Goal: Ask a question: Seek information or help from site administrators or community

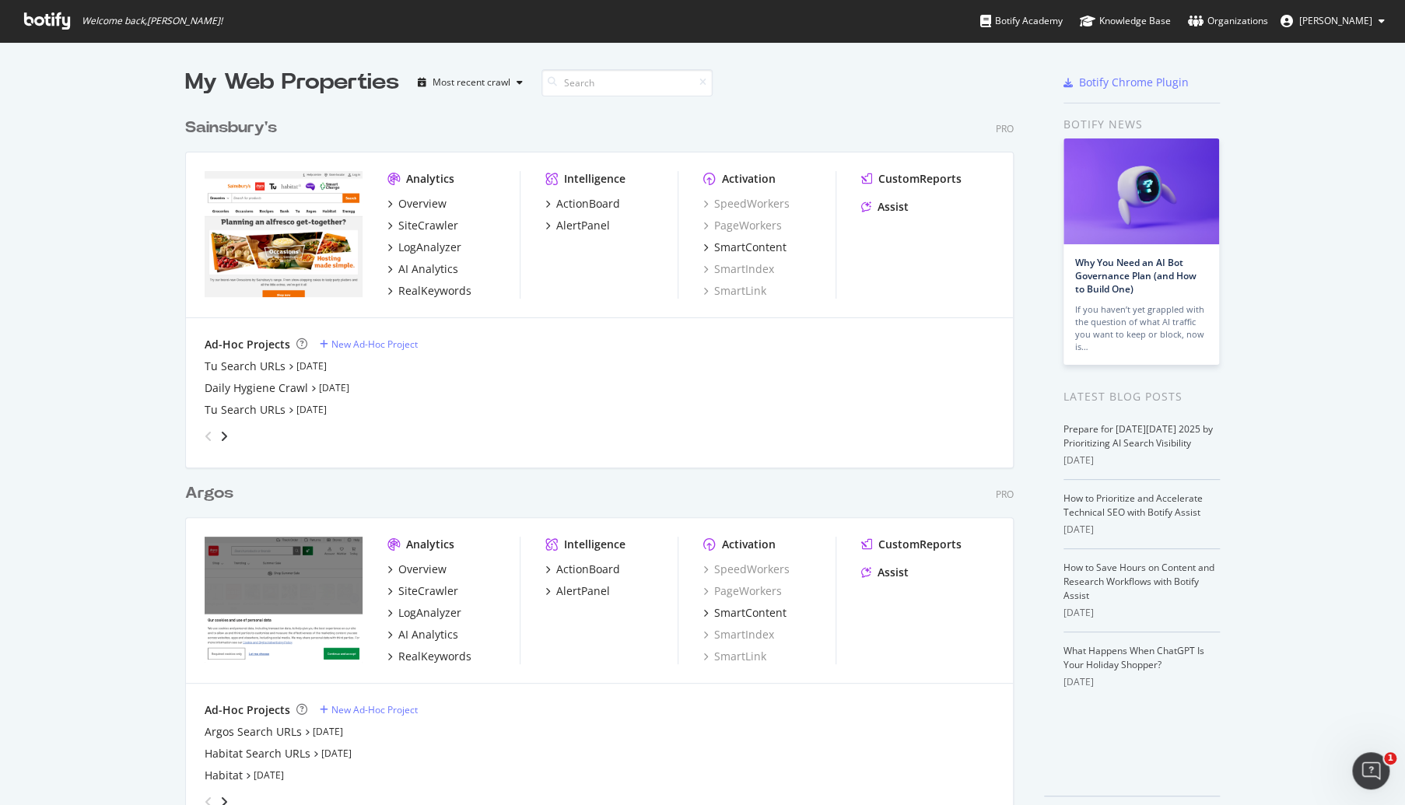
scroll to position [49, 0]
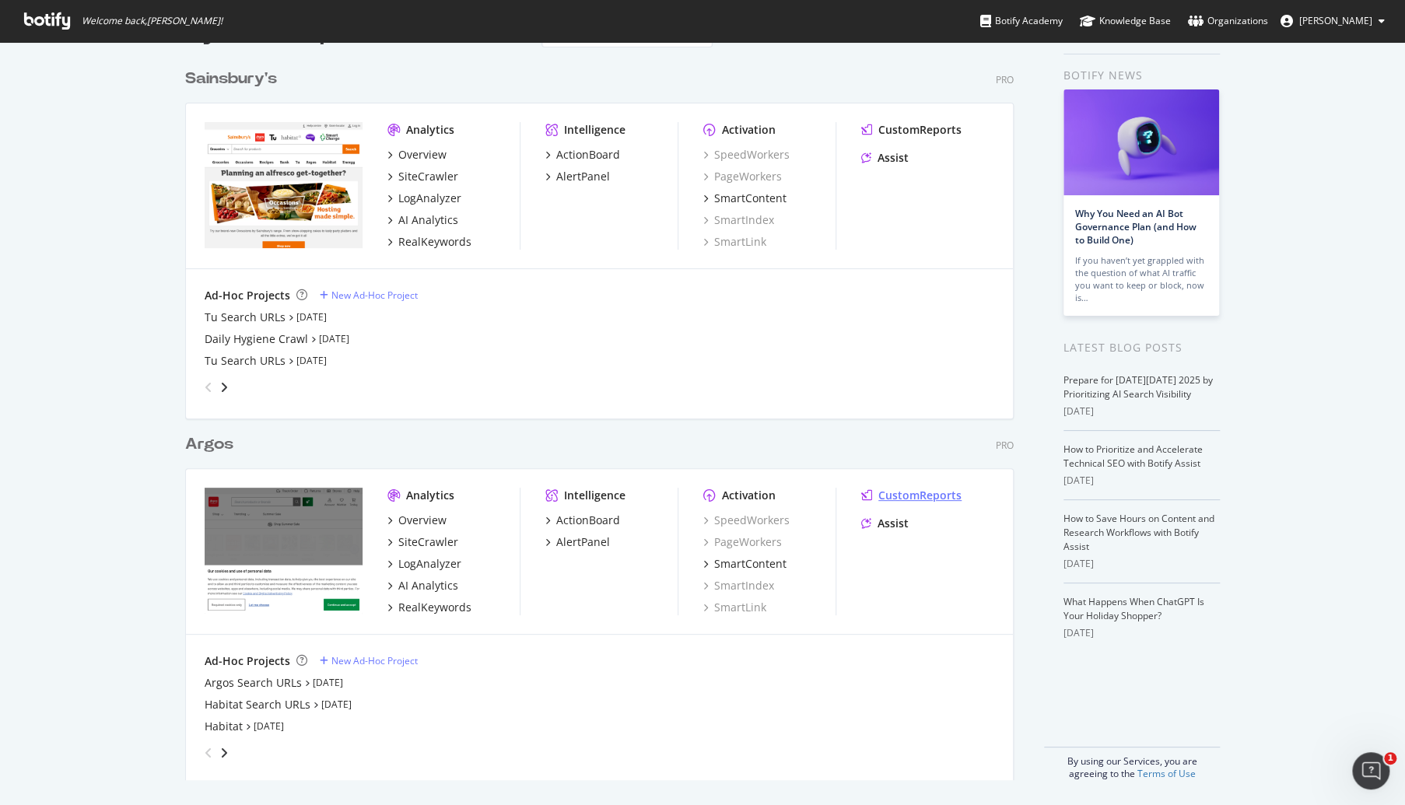
click at [891, 501] on div "CustomReports" at bounding box center [919, 496] width 83 height 16
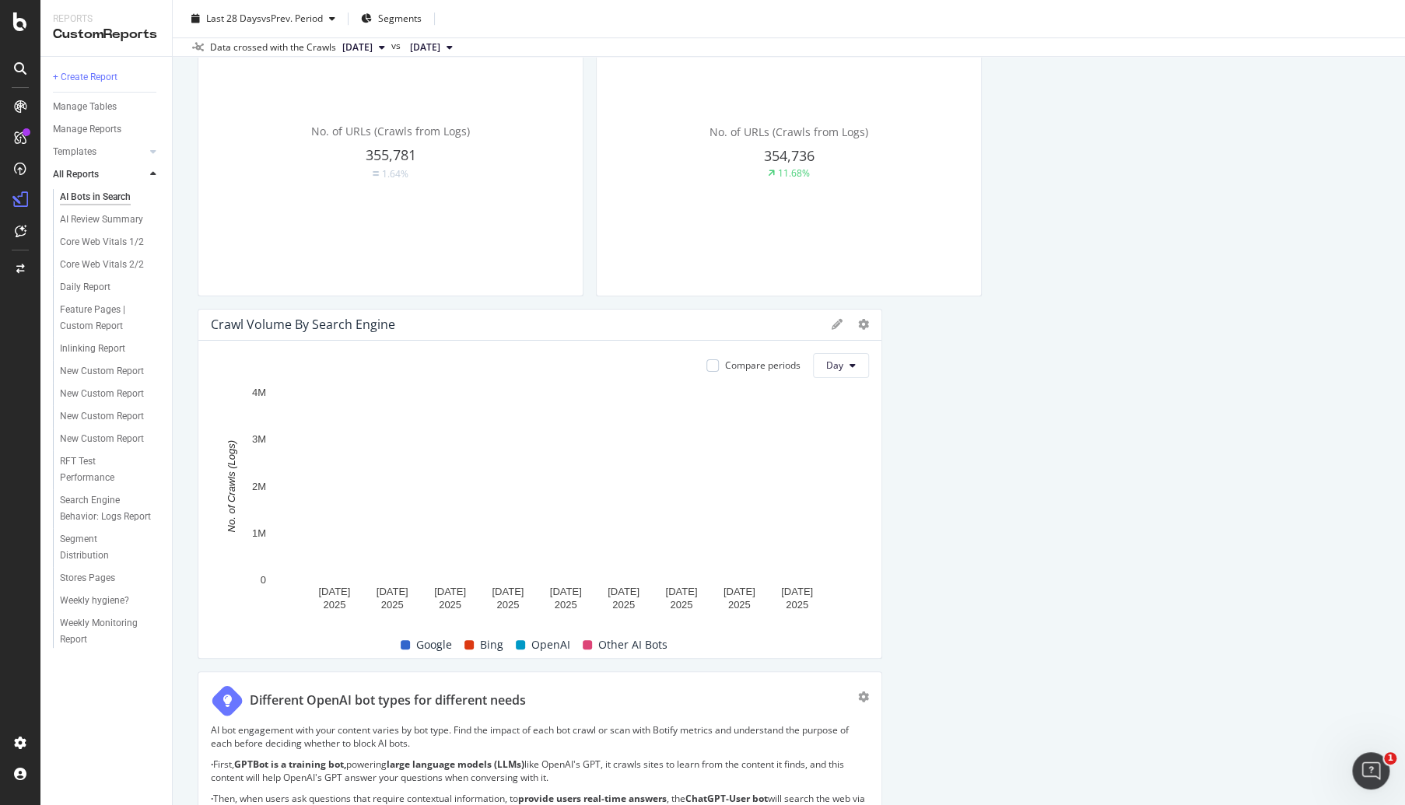
scroll to position [730, 0]
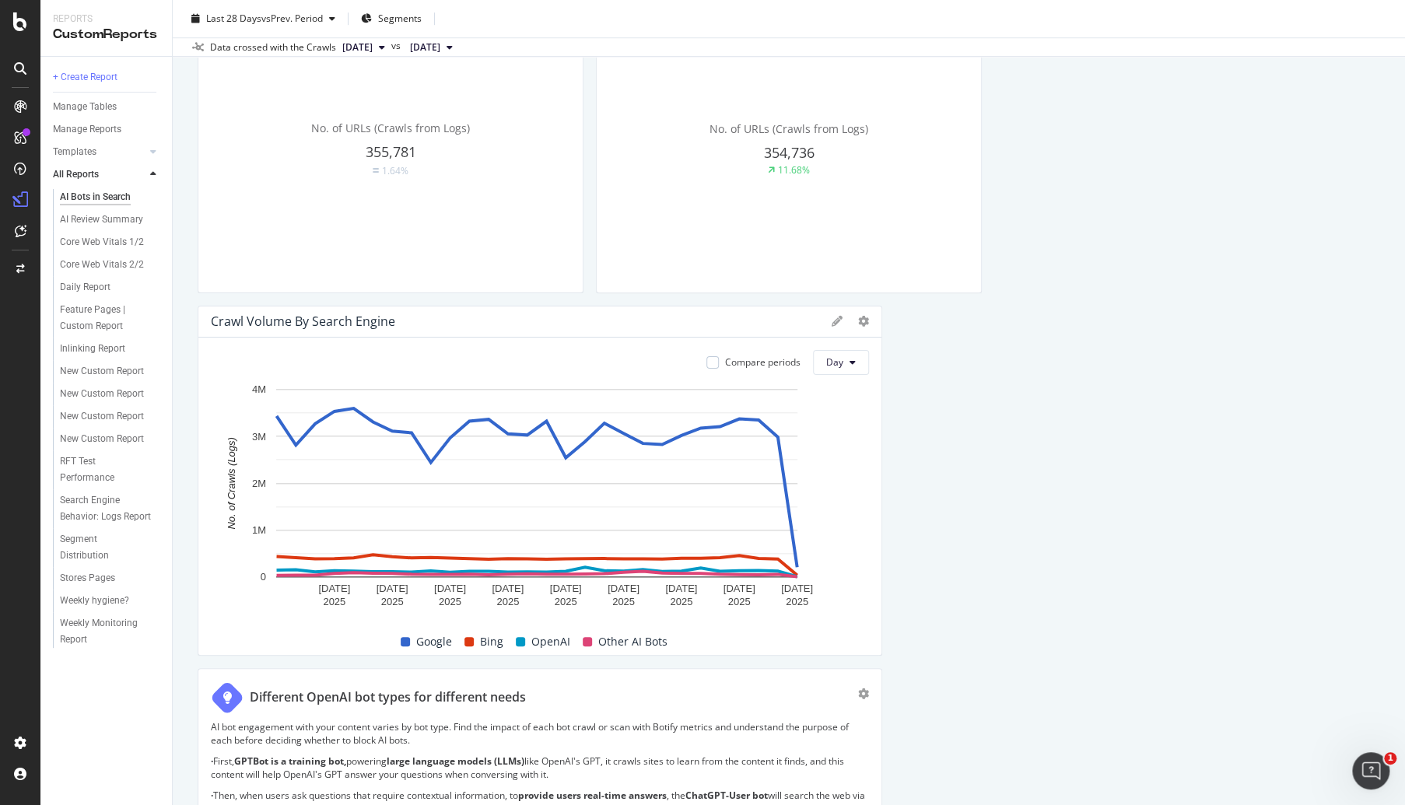
click at [850, 317] on div at bounding box center [850, 322] width 37 height 16
click at [859, 326] on div at bounding box center [863, 322] width 11 height 16
click at [850, 359] on icon at bounding box center [853, 362] width 6 height 9
click at [834, 424] on span "Week" at bounding box center [835, 421] width 28 height 14
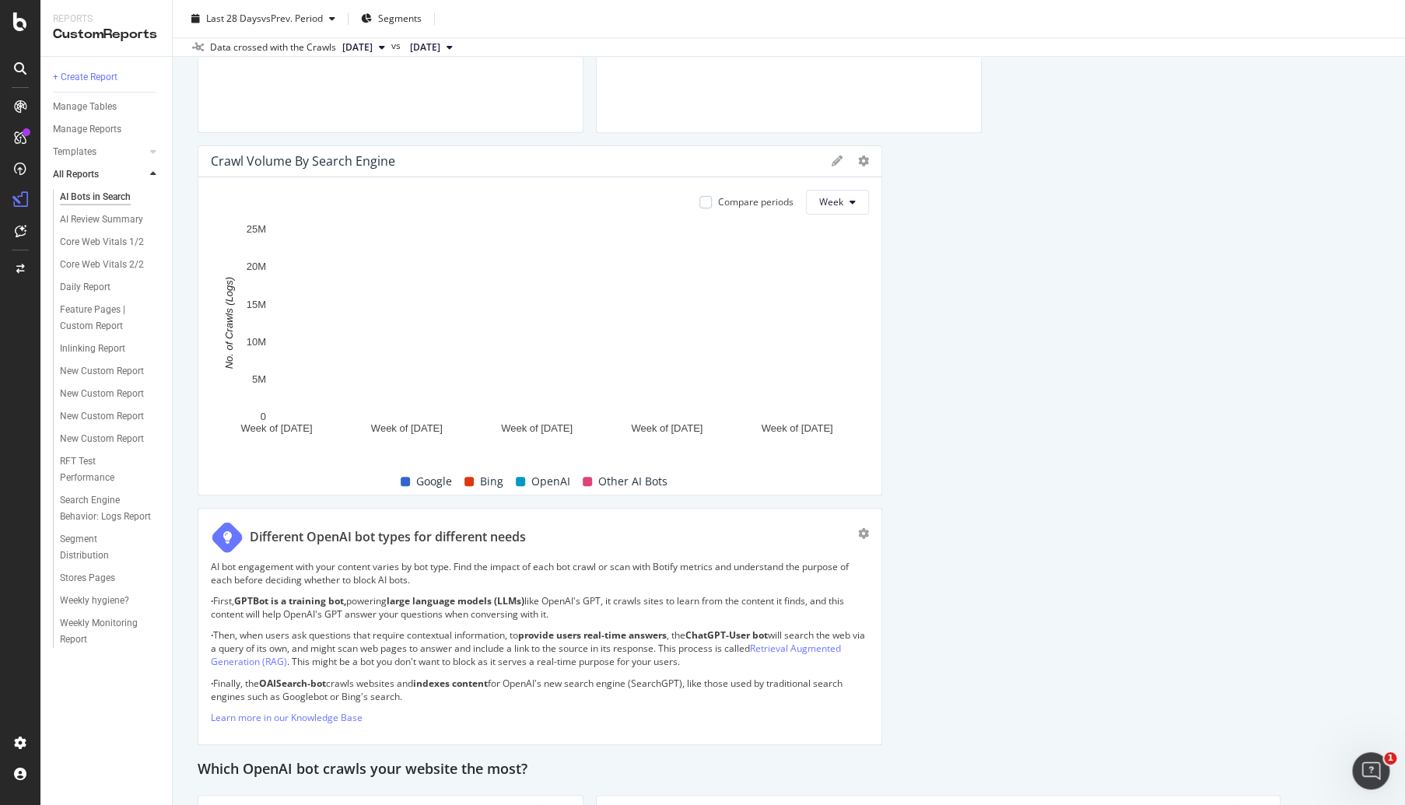
scroll to position [890, 0]
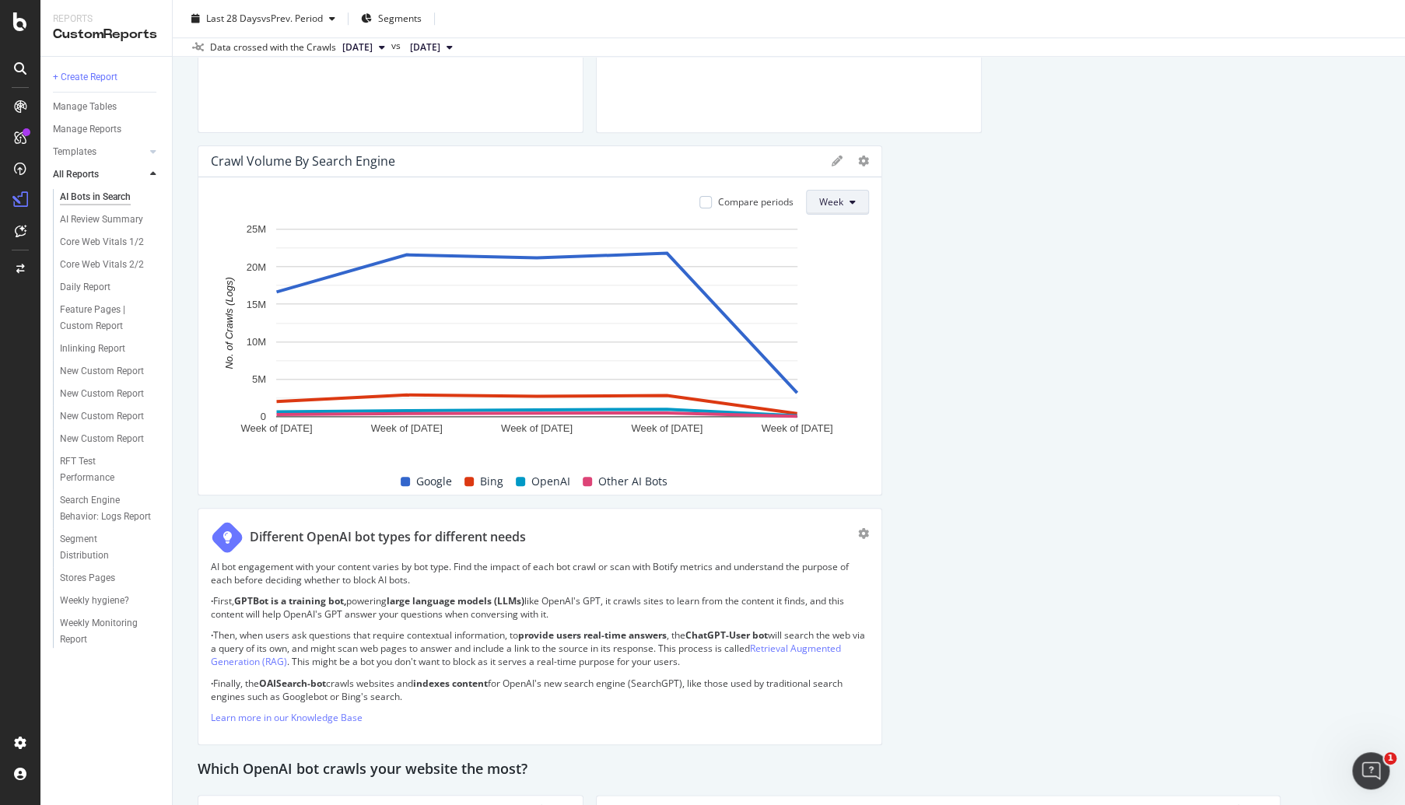
click at [819, 195] on span "Week" at bounding box center [831, 201] width 24 height 13
click at [815, 233] on span "Day" at bounding box center [827, 231] width 28 height 14
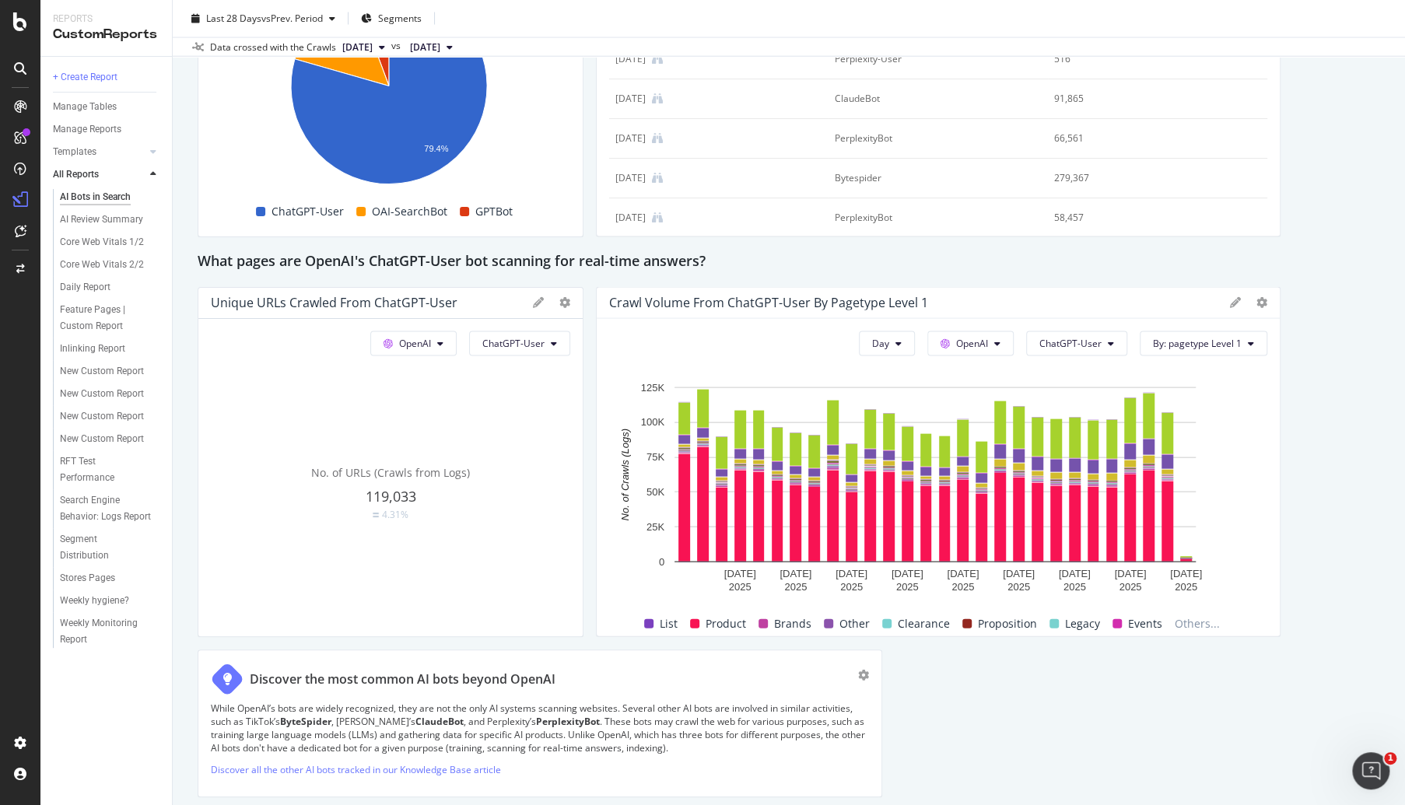
scroll to position [1802, 0]
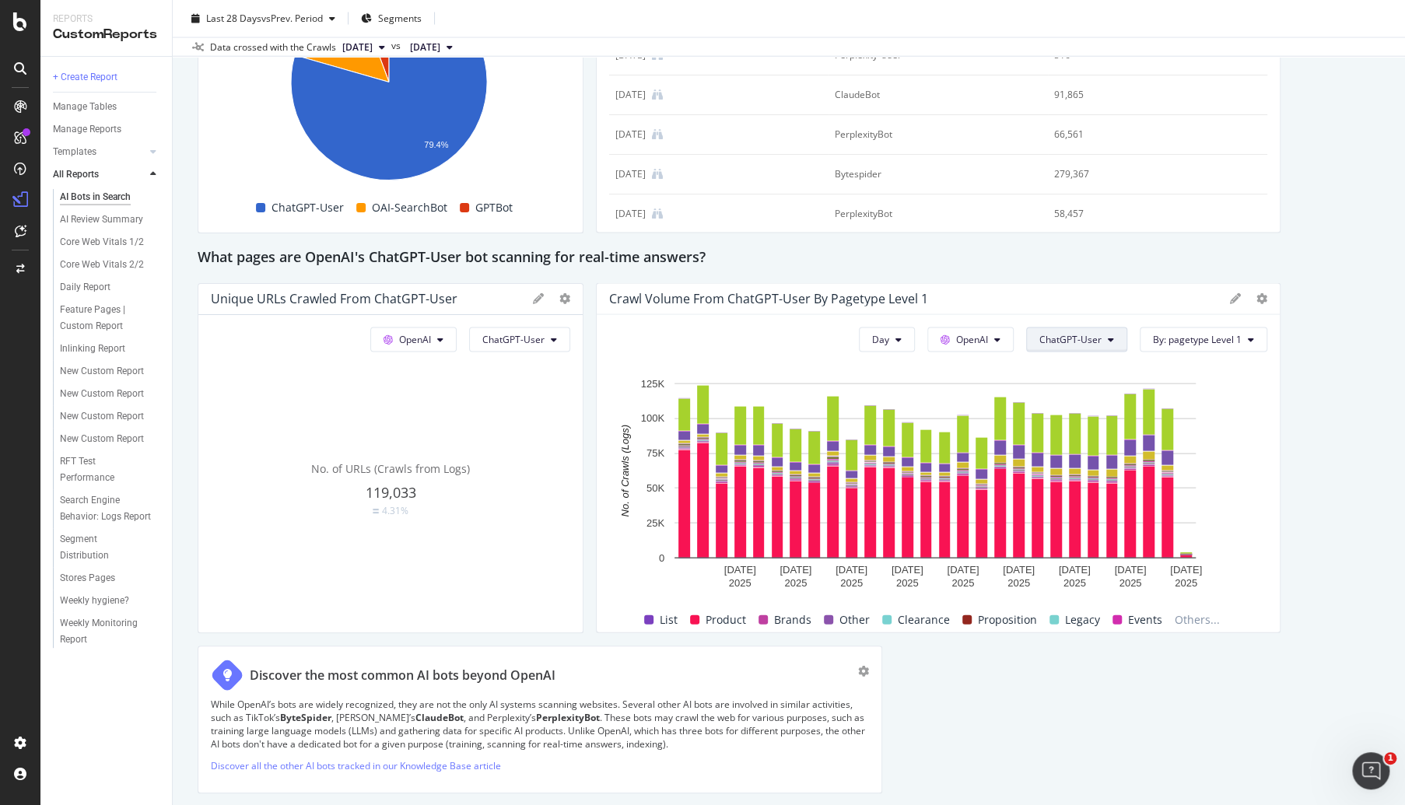
click at [1061, 333] on span "ChatGPT-User" at bounding box center [1070, 339] width 62 height 13
click at [1018, 272] on div "This report shows AI bot interaction with your website and its impact on your o…" at bounding box center [789, 136] width 1183 height 3565
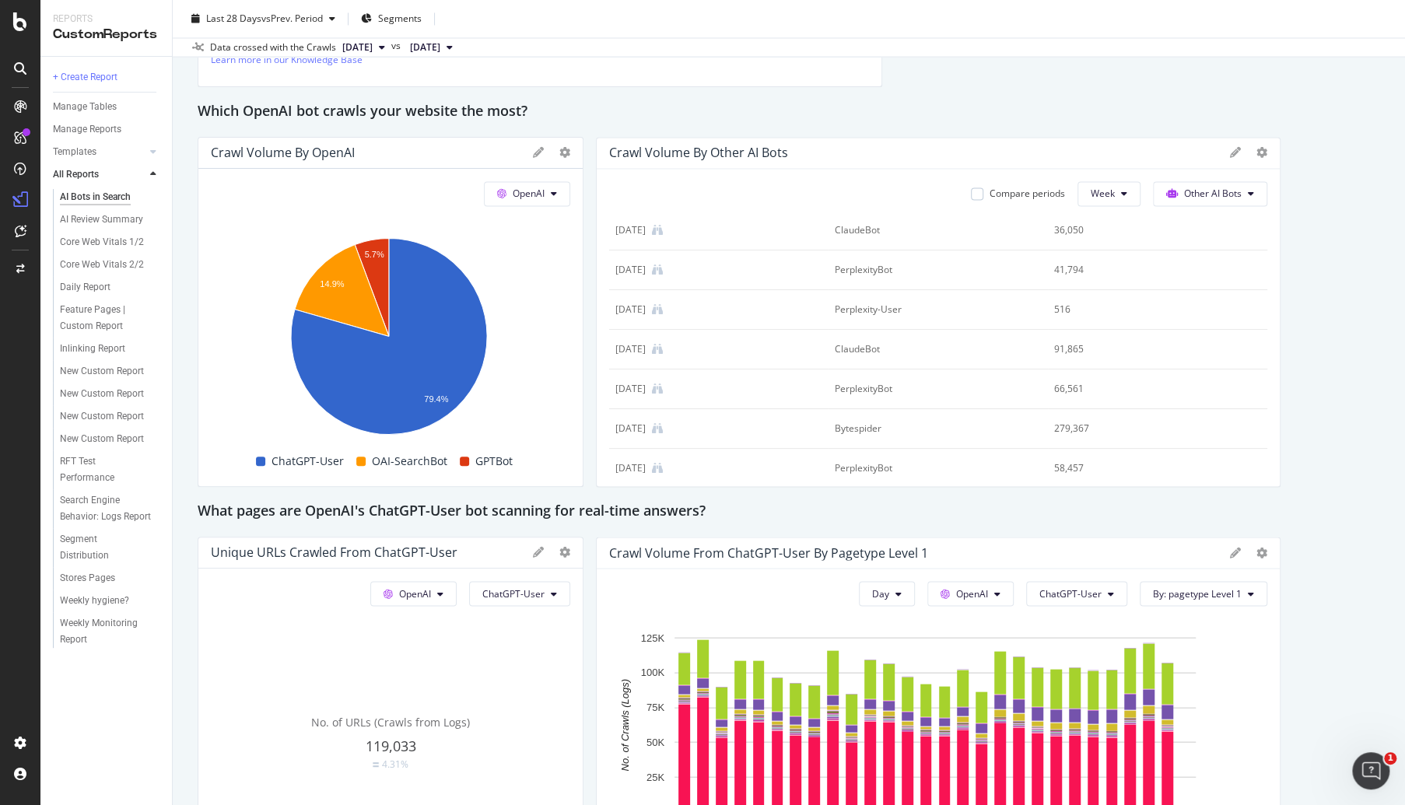
scroll to position [0, 0]
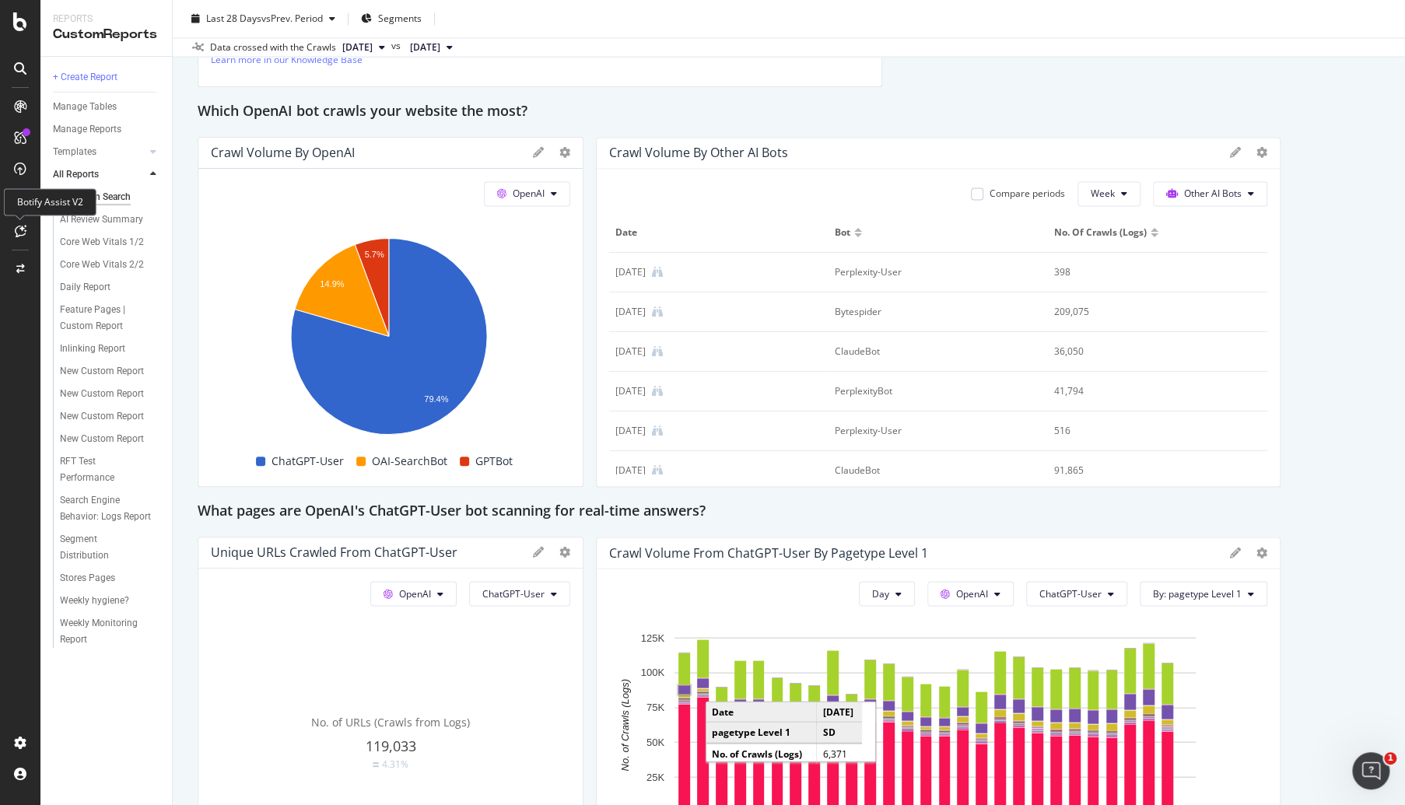
click at [16, 234] on icon at bounding box center [21, 231] width 12 height 12
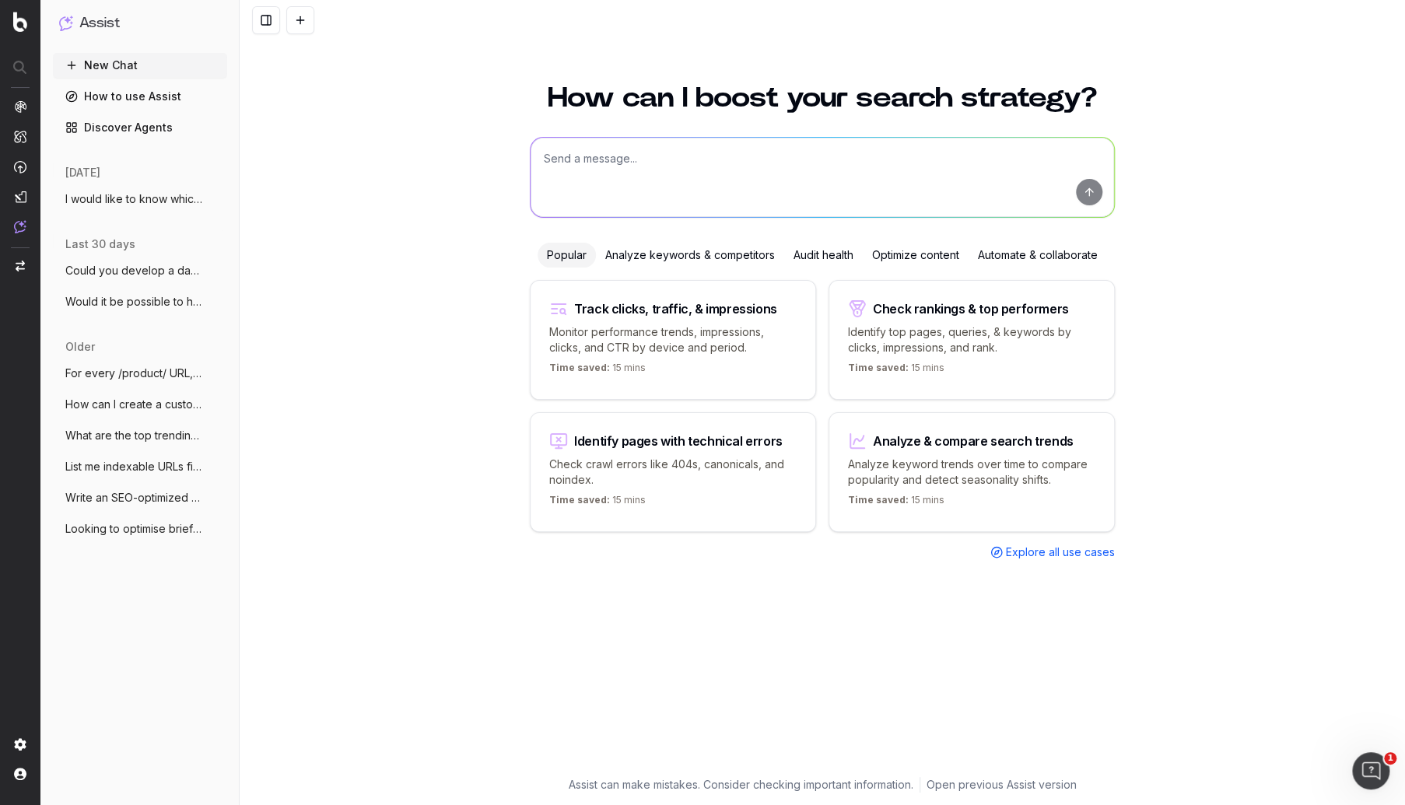
click at [724, 167] on textarea at bounding box center [823, 177] width 584 height 79
paste textarea "[URL][DOMAIN_NAME] [URL][DOMAIN_NAME] [URL][DOMAIN_NAME][PHONE_NUMBER][PHONE_NU…"
type textarea "Tell me about this set of URLs: [URL][DOMAIN_NAME] [URL][DOMAIN_NAME] [URL][DOM…"
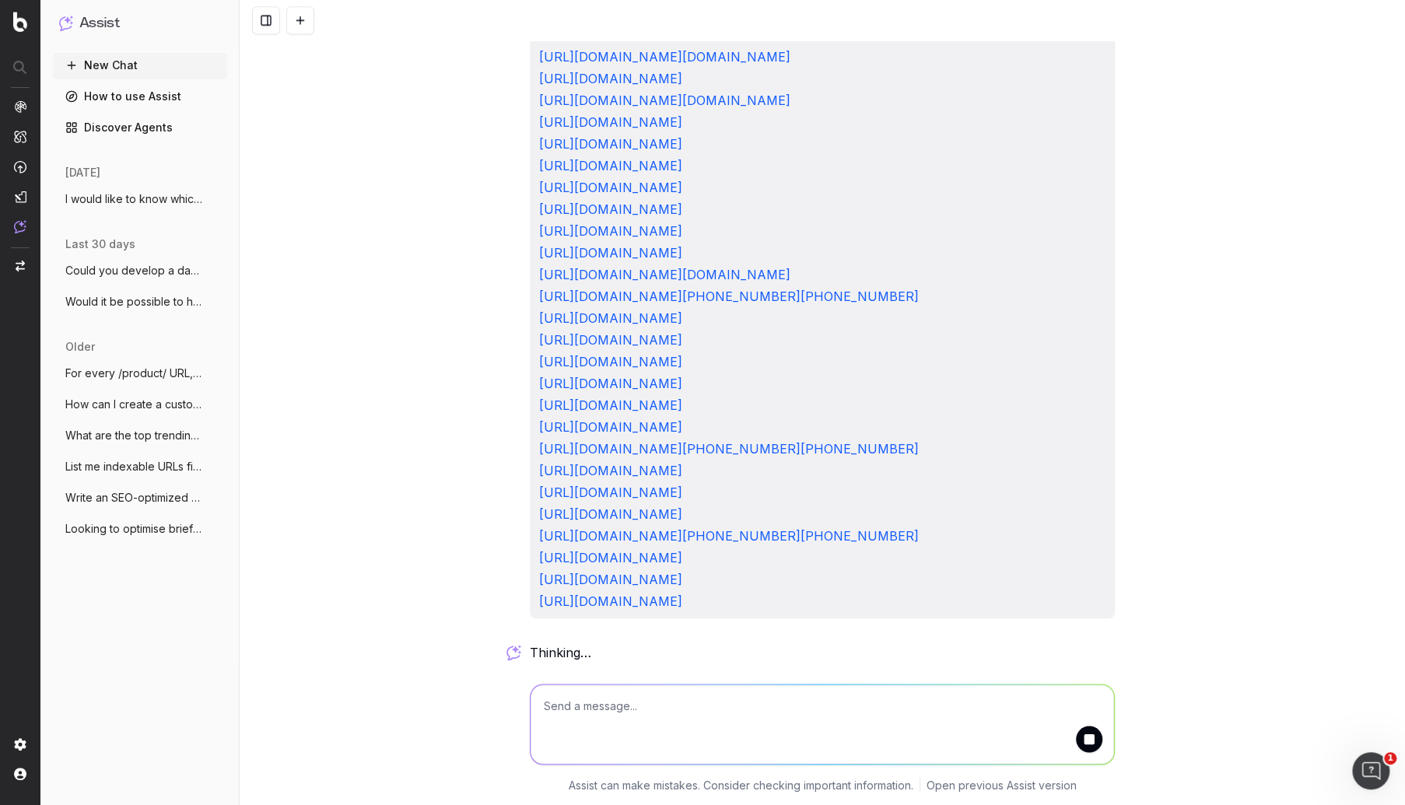
scroll to position [4198, 0]
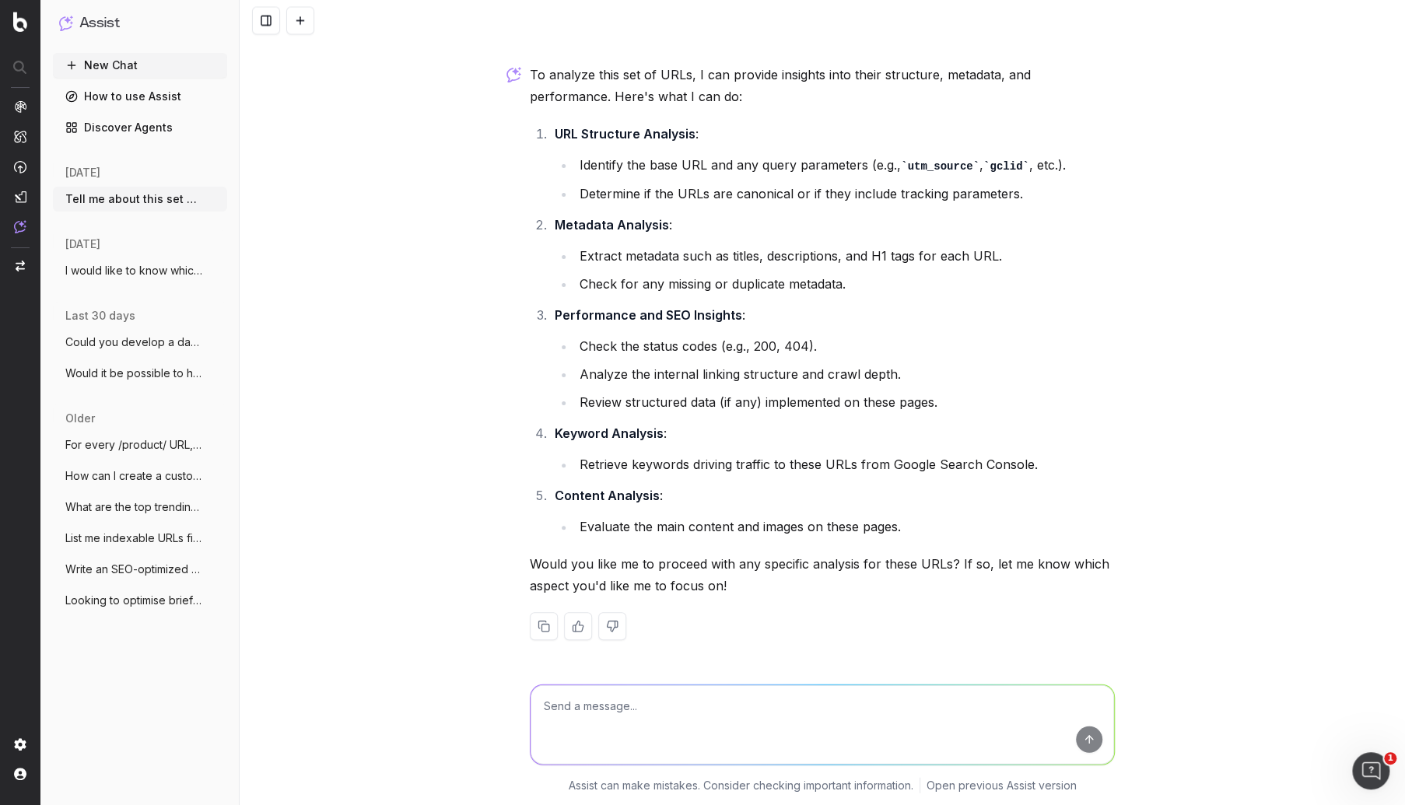
scroll to position [4777, 0]
type textarea "Could you give me the metadata and the status codes and the internal linking st…"
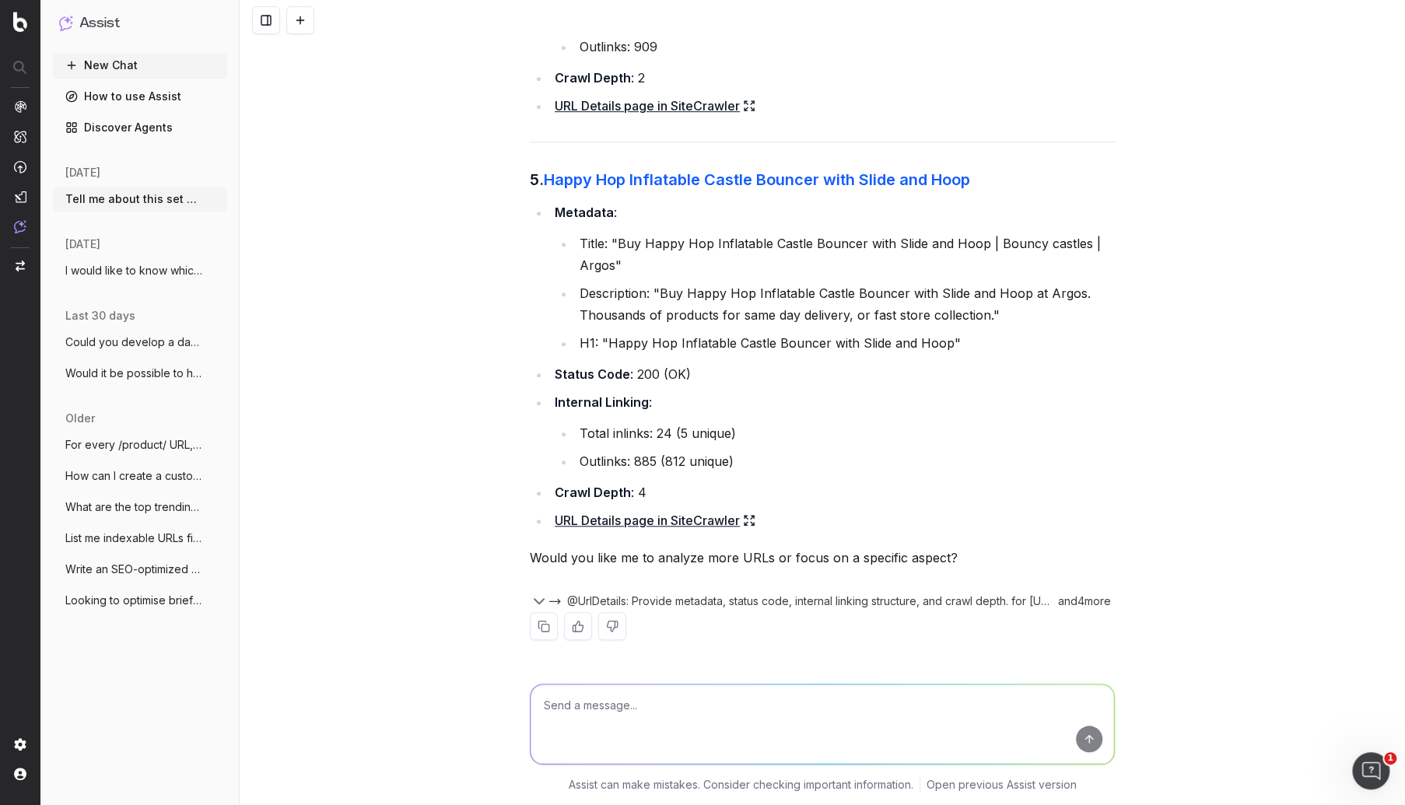
scroll to position [6990, 0]
type textarea "All of the URLs please"
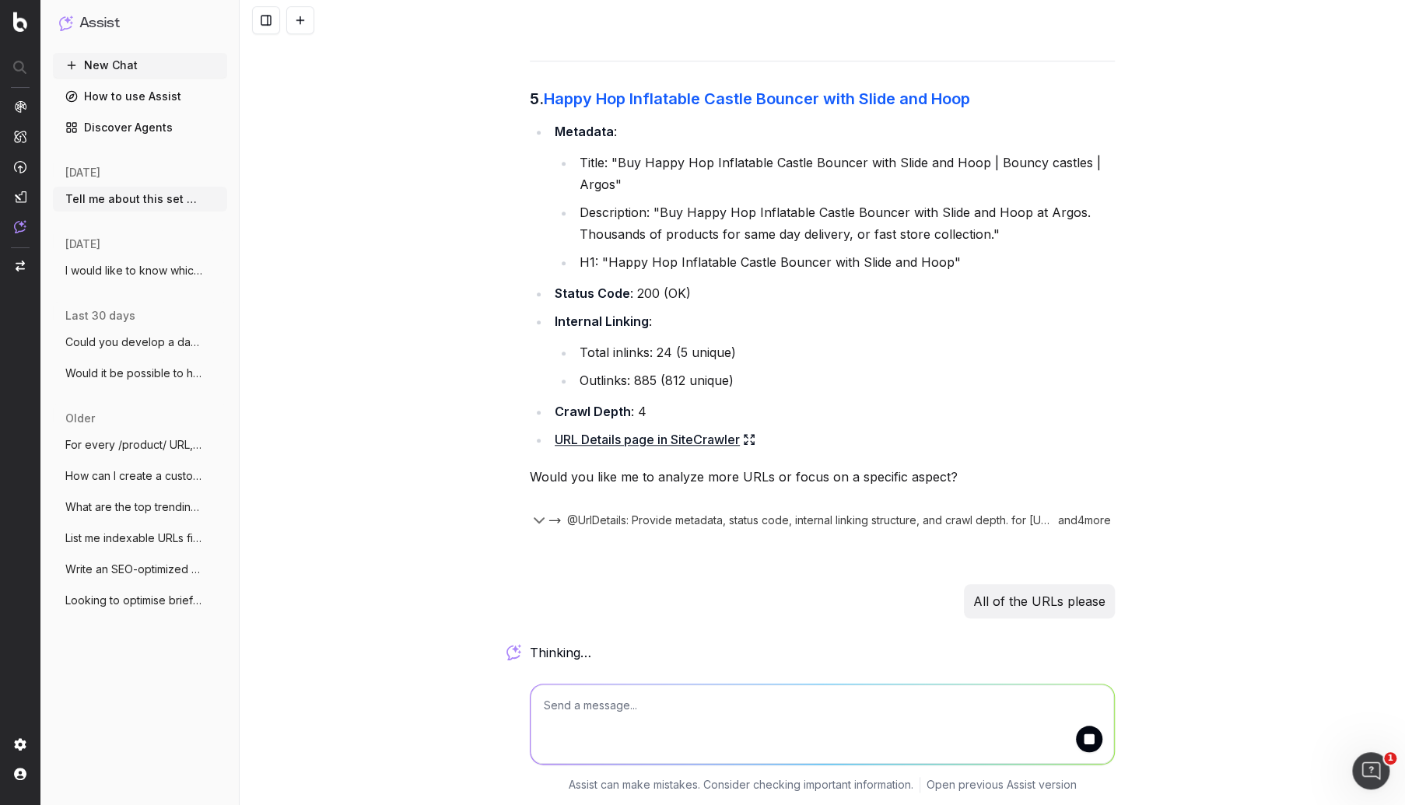
scroll to position [7071, 0]
click at [153, 68] on button "New Chat" at bounding box center [140, 65] width 174 height 25
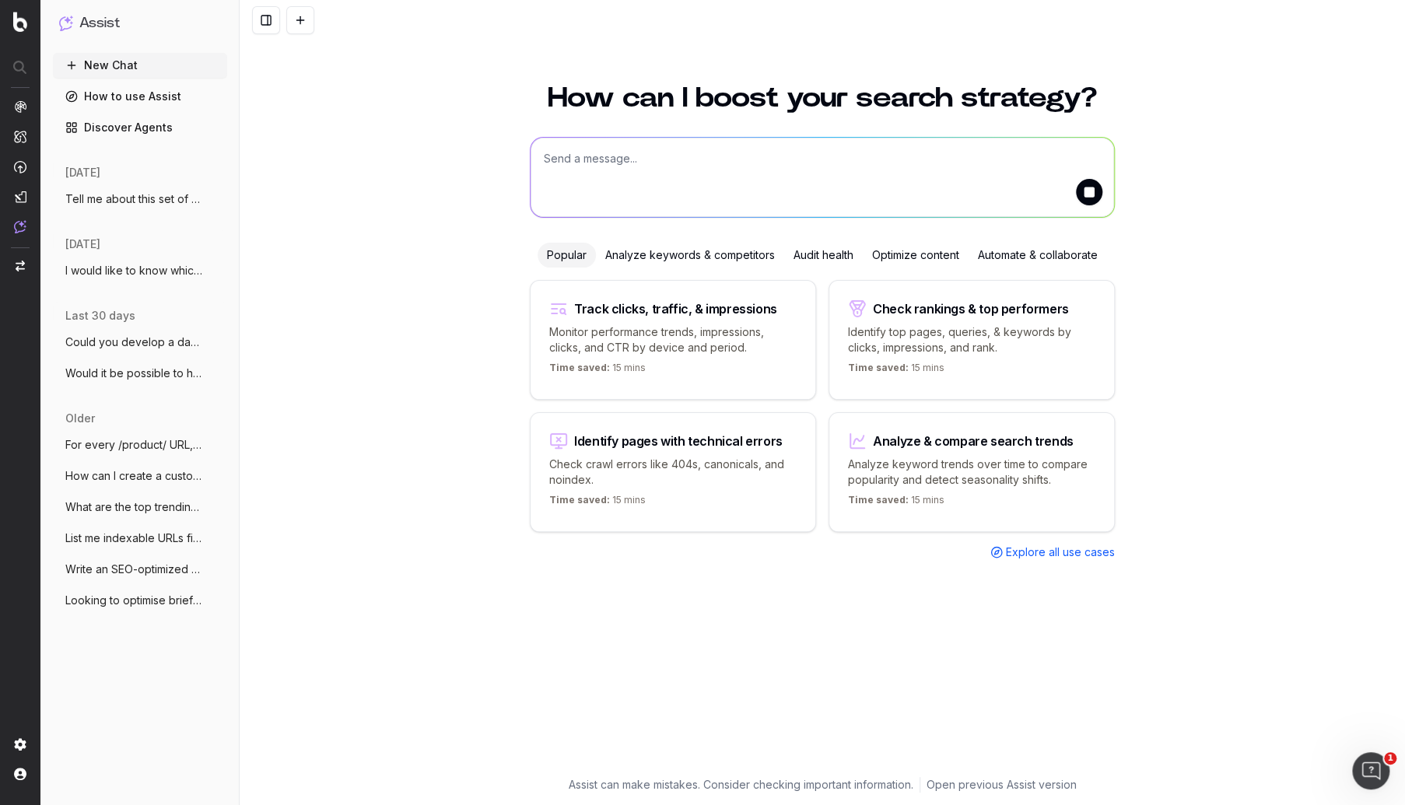
click at [566, 184] on textarea at bounding box center [823, 177] width 584 height 79
paste textarea "[URL][DOMAIN_NAME] [URL][DOMAIN_NAME] [URL][DOMAIN_NAME][PHONE_NUMBER][PHONE_NU…"
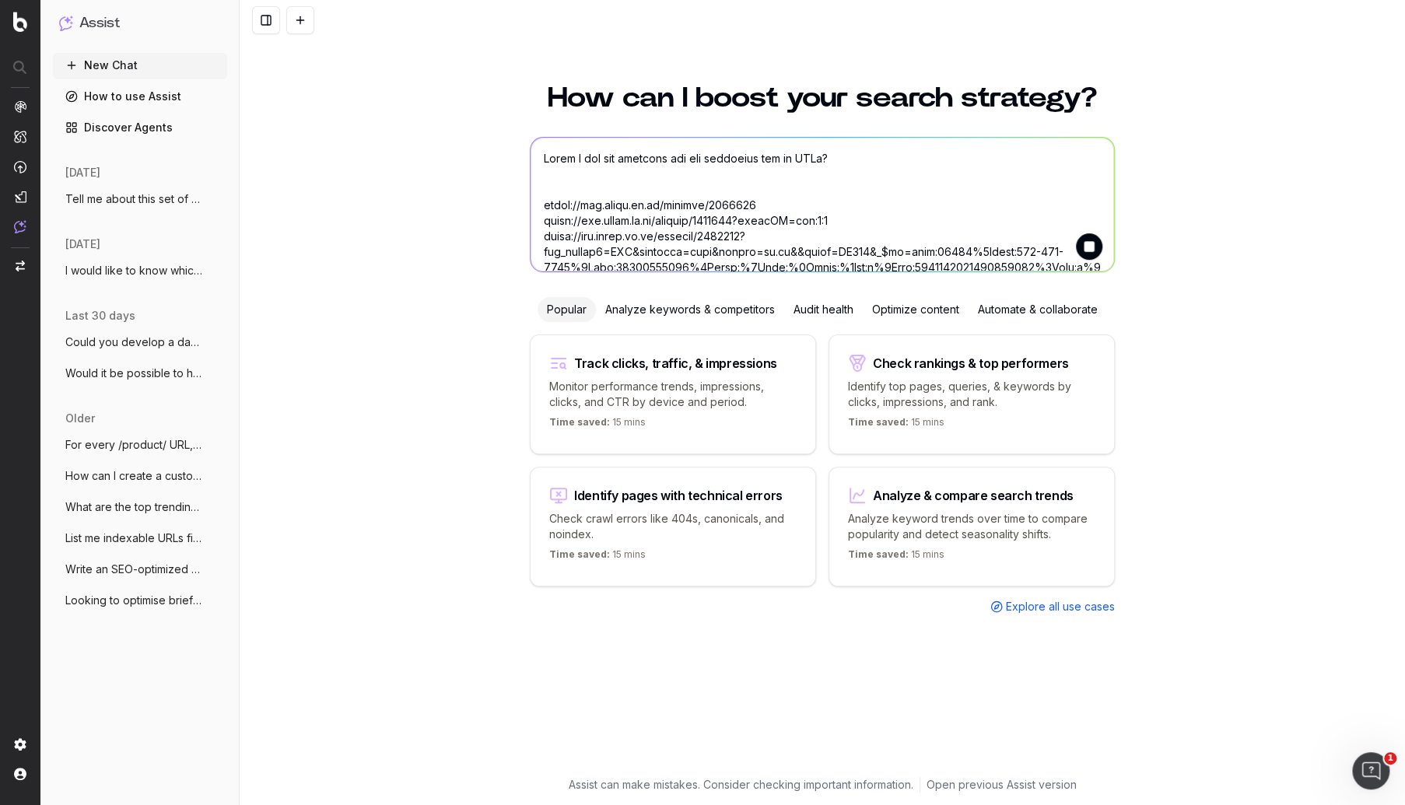
type textarea "Could I see the metadata for the following set of URLs? [URL][DOMAIN_NAME] [URL…"
click at [1092, 242] on button "submit" at bounding box center [1089, 246] width 26 height 26
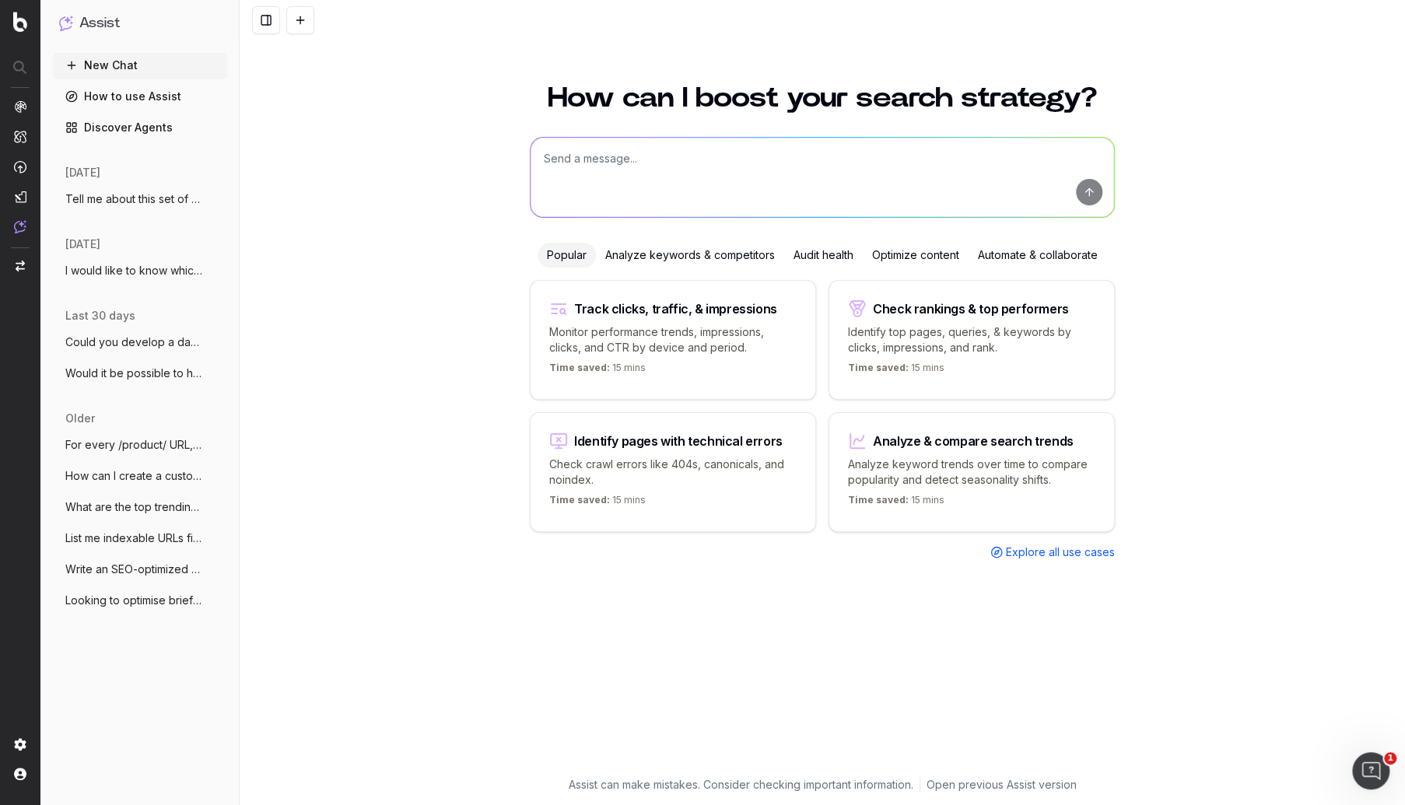
click at [962, 164] on textarea at bounding box center [823, 177] width 584 height 79
paste textarea "Could I see the metadata for the following set of URLs? [URL][DOMAIN_NAME] [URL…"
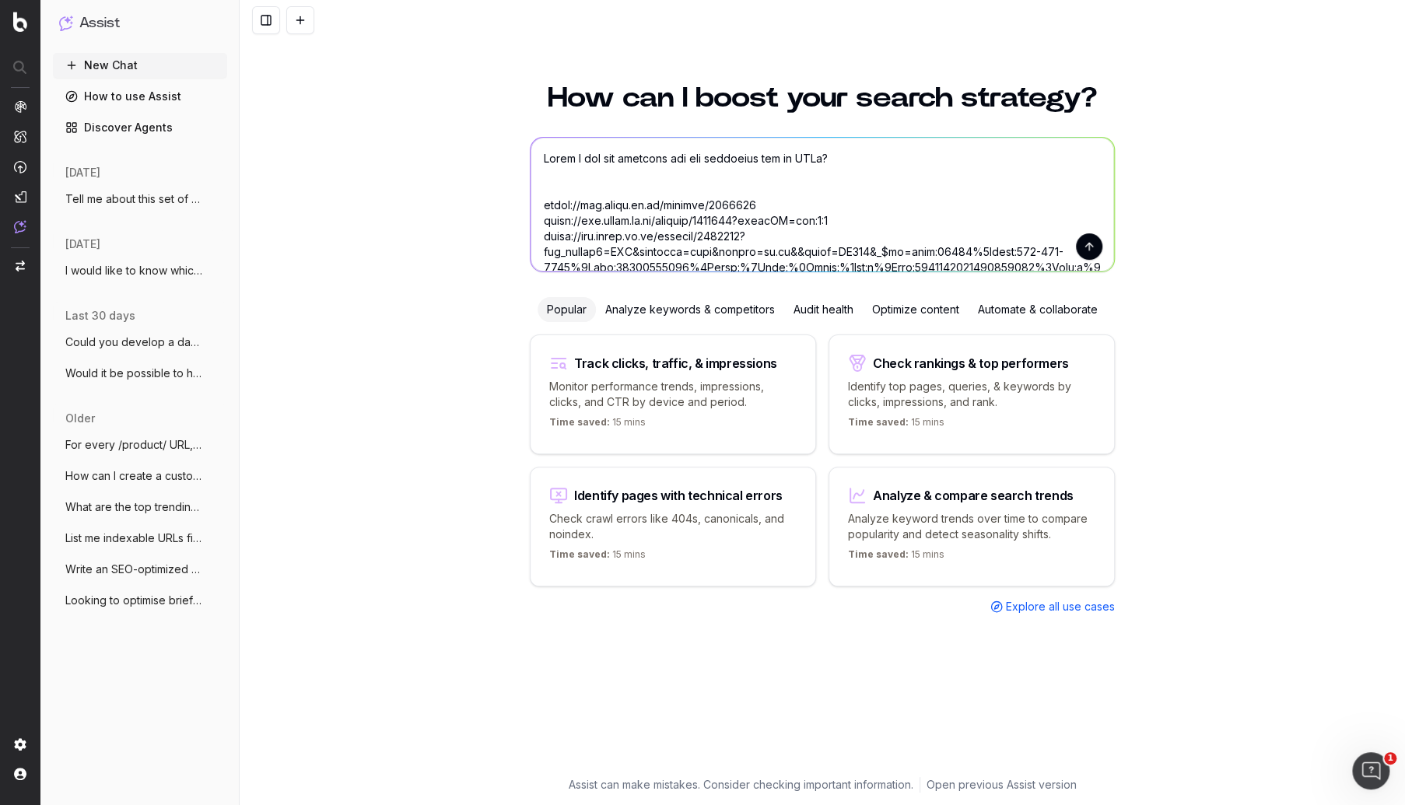
scroll to position [3286, 0]
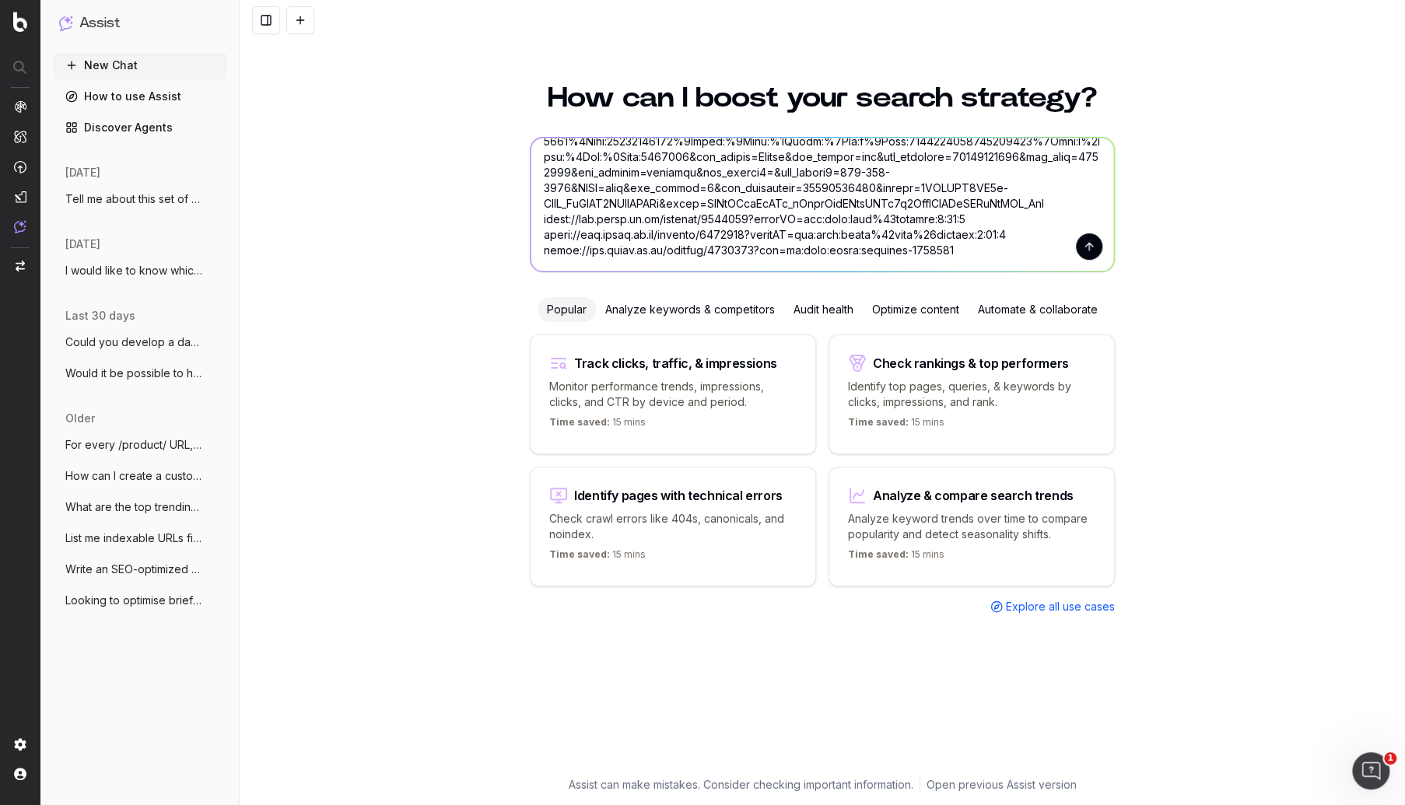
type textarea "Could I see the metadata for the following set of URLs? [URL][DOMAIN_NAME] [URL…"
click at [1090, 254] on button "submit" at bounding box center [1089, 246] width 26 height 26
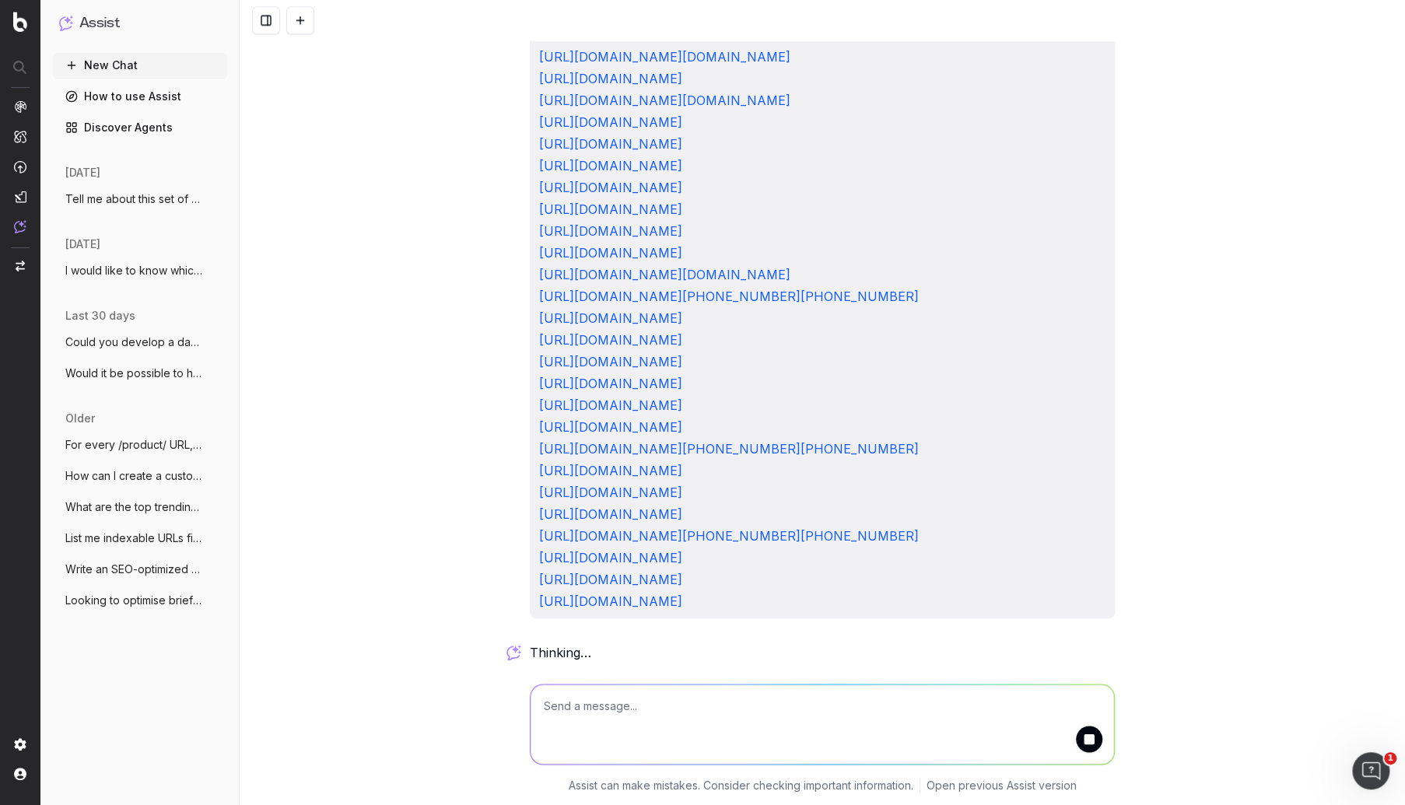
scroll to position [4198, 0]
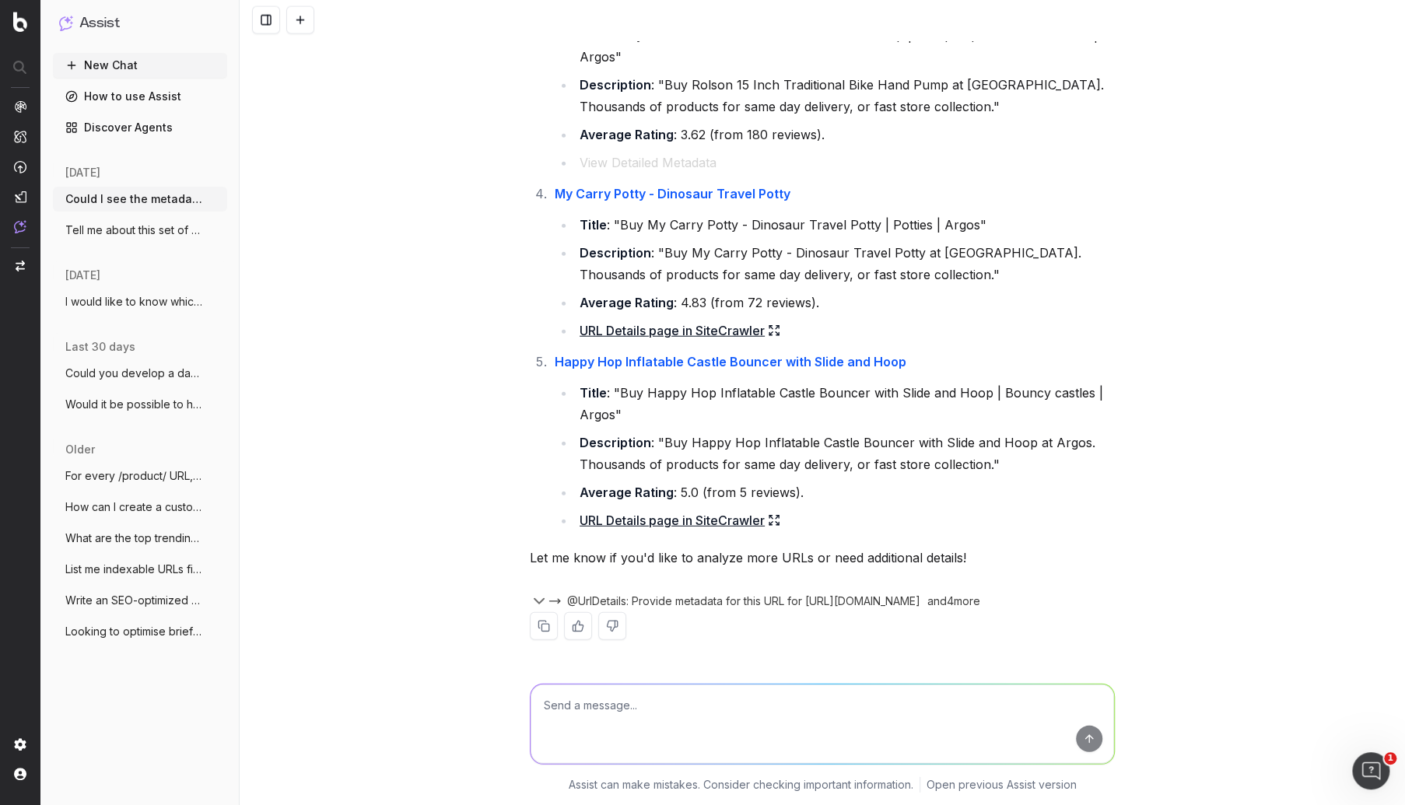
scroll to position [5222, 0]
